Goal: Information Seeking & Learning: Learn about a topic

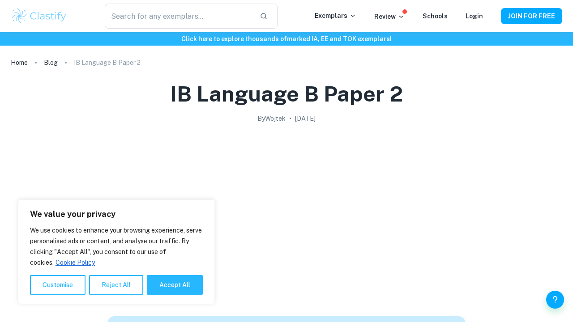
scroll to position [1174, 0]
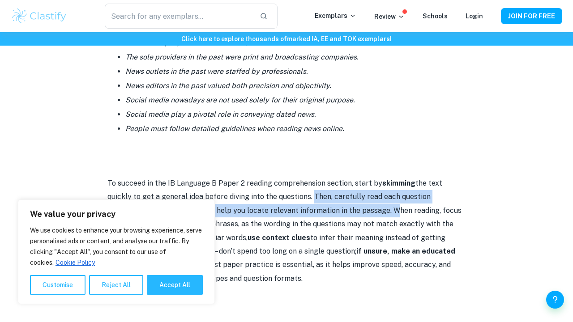
drag, startPoint x: 284, startPoint y: 162, endPoint x: 349, endPoint y: 173, distance: 66.2
click at [349, 177] on p "To succeed in the IB Language B Paper 2 reading comprehension section, start by…" at bounding box center [286, 231] width 358 height 109
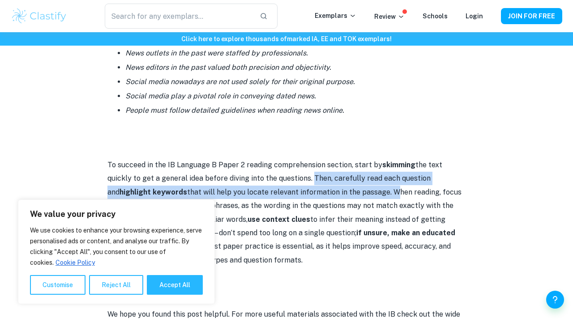
scroll to position [1195, 0]
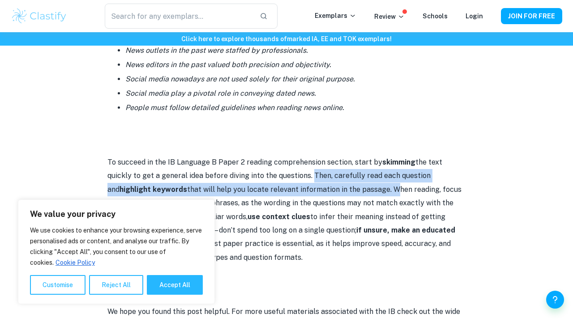
click at [338, 156] on p "To succeed in the IB Language B Paper 2 reading comprehension section, start by…" at bounding box center [286, 210] width 358 height 109
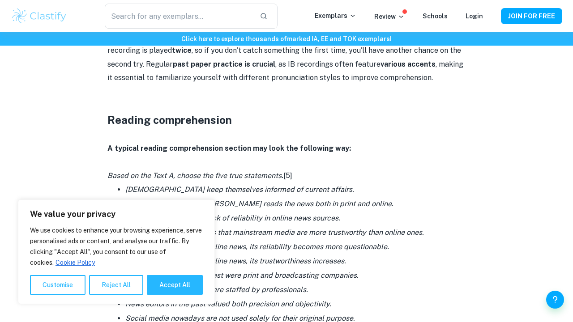
scroll to position [956, 0]
click at [127, 292] on button "Reject All" at bounding box center [116, 285] width 54 height 20
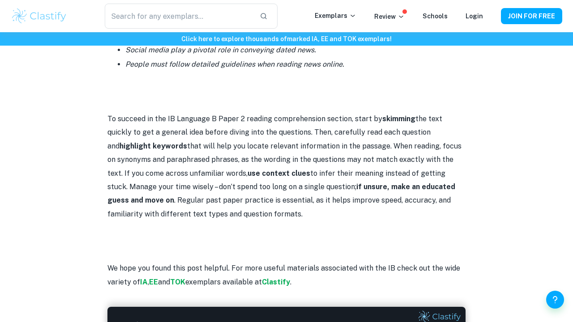
scroll to position [1234, 0]
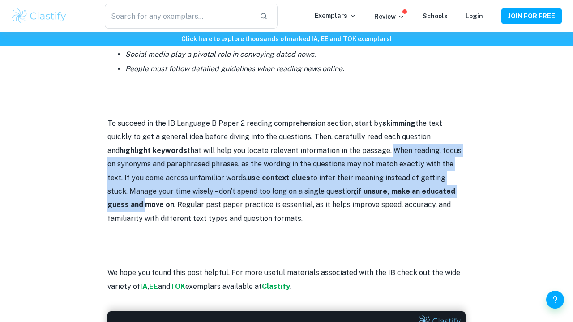
drag, startPoint x: 346, startPoint y: 112, endPoint x: 423, endPoint y: 145, distance: 84.2
click at [423, 145] on p "To succeed in the IB Language B Paper 2 reading comprehension section, start by…" at bounding box center [286, 171] width 358 height 109
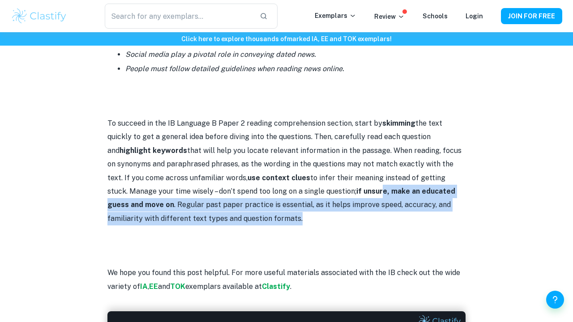
drag, startPoint x: 317, startPoint y: 156, endPoint x: 349, endPoint y: 182, distance: 41.0
click at [349, 182] on p "To succeed in the IB Language B Paper 2 reading comprehension section, start by…" at bounding box center [286, 171] width 358 height 109
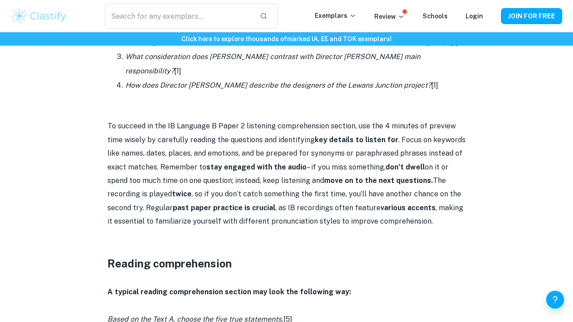
scroll to position [725, 0]
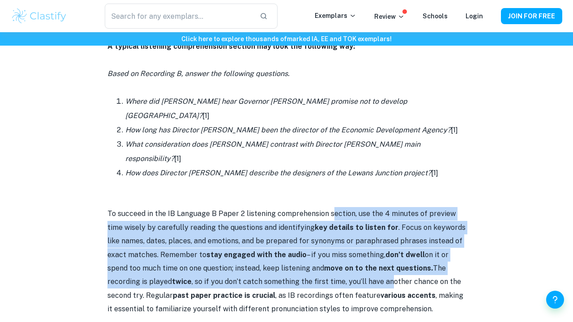
drag, startPoint x: 330, startPoint y: 177, endPoint x: 391, endPoint y: 243, distance: 89.9
click at [391, 243] on p "To succeed in the IB Language B Paper 2 listening comprehension section, use th…" at bounding box center [286, 261] width 358 height 109
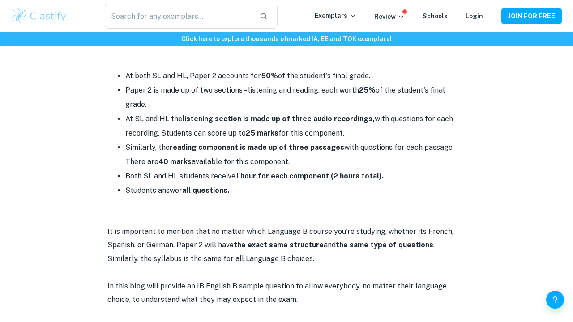
scroll to position [0, 0]
